Goal: Task Accomplishment & Management: Manage account settings

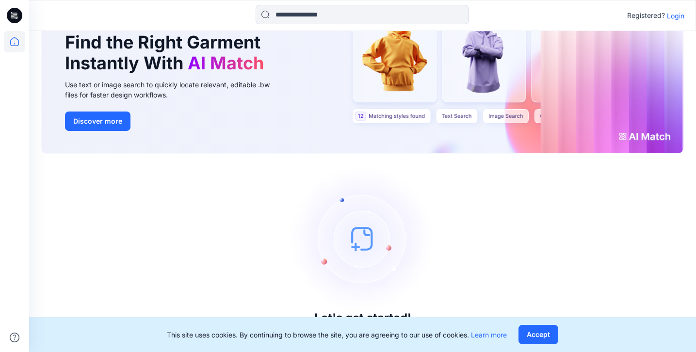
scroll to position [63, 0]
click at [530, 336] on button "Accept" at bounding box center [538, 334] width 40 height 19
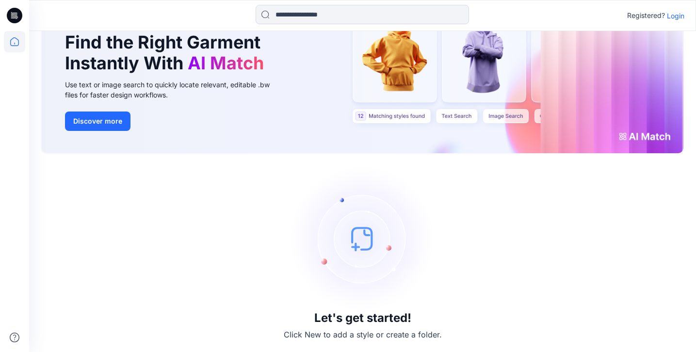
click at [674, 17] on p "Login" at bounding box center [675, 16] width 17 height 10
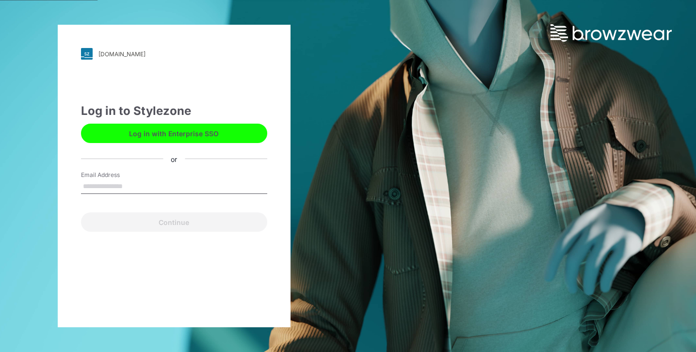
click at [154, 185] on input "Email Address" at bounding box center [174, 186] width 186 height 15
click at [158, 182] on input "Email Address" at bounding box center [174, 186] width 186 height 15
click at [156, 185] on input "Email Address" at bounding box center [174, 186] width 186 height 15
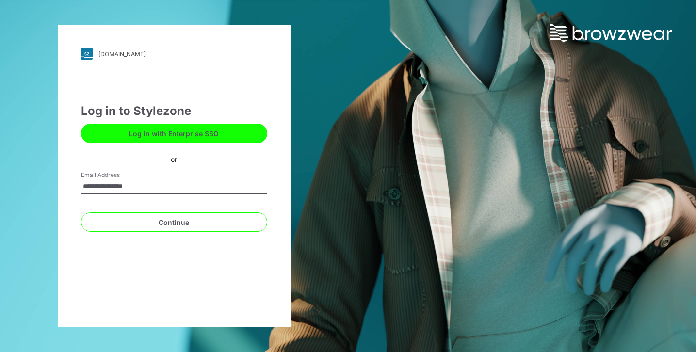
type input "**********"
click at [174, 222] on button "Continue" at bounding box center [174, 221] width 186 height 19
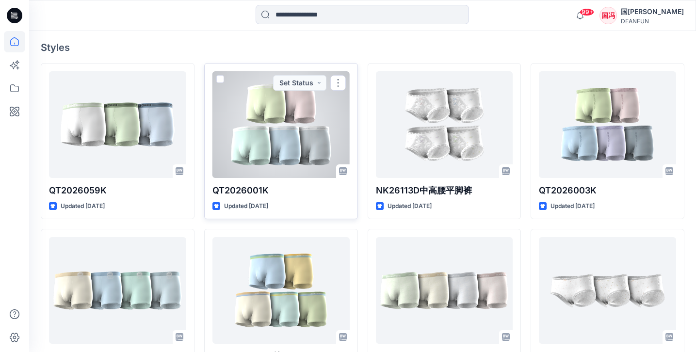
scroll to position [252, 0]
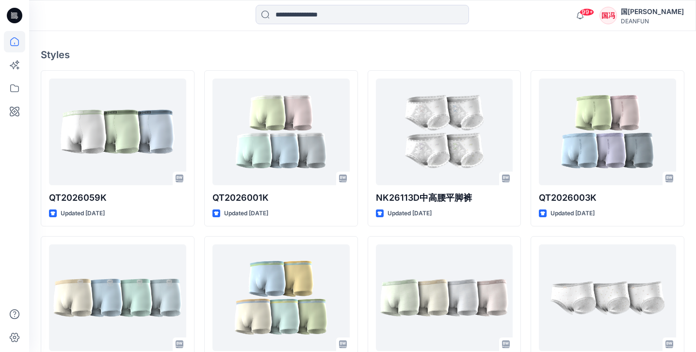
click at [378, 54] on h4 "Styles" at bounding box center [362, 55] width 643 height 12
click at [362, 62] on div "Welcome back, [PERSON_NAME] New New Find the Right Garment Instantly With AI Ma…" at bounding box center [362, 192] width 667 height 826
